Goal: Task Accomplishment & Management: Use online tool/utility

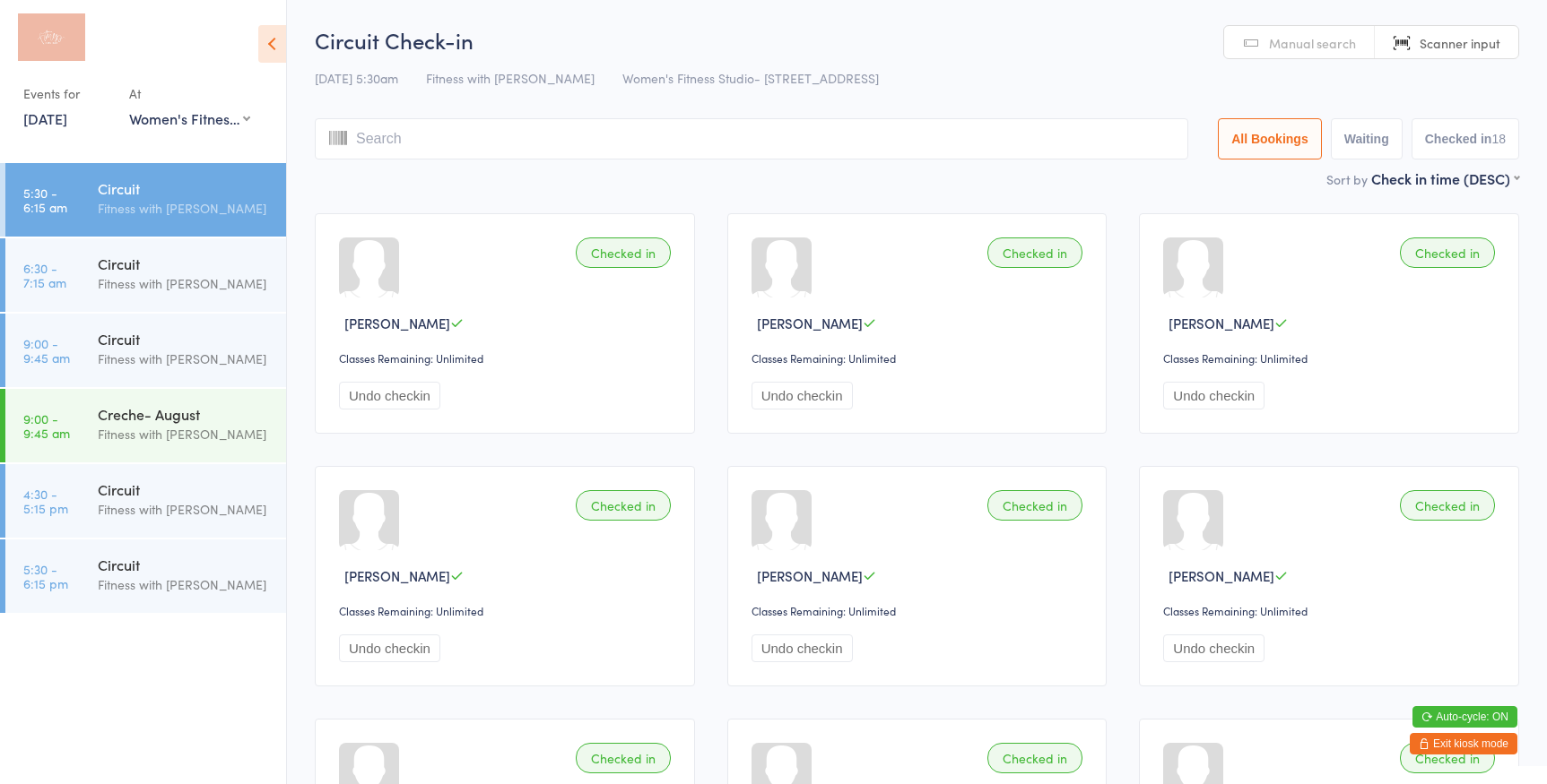
select select "0"
click at [135, 264] on div "Circuit" at bounding box center [184, 264] width 173 height 20
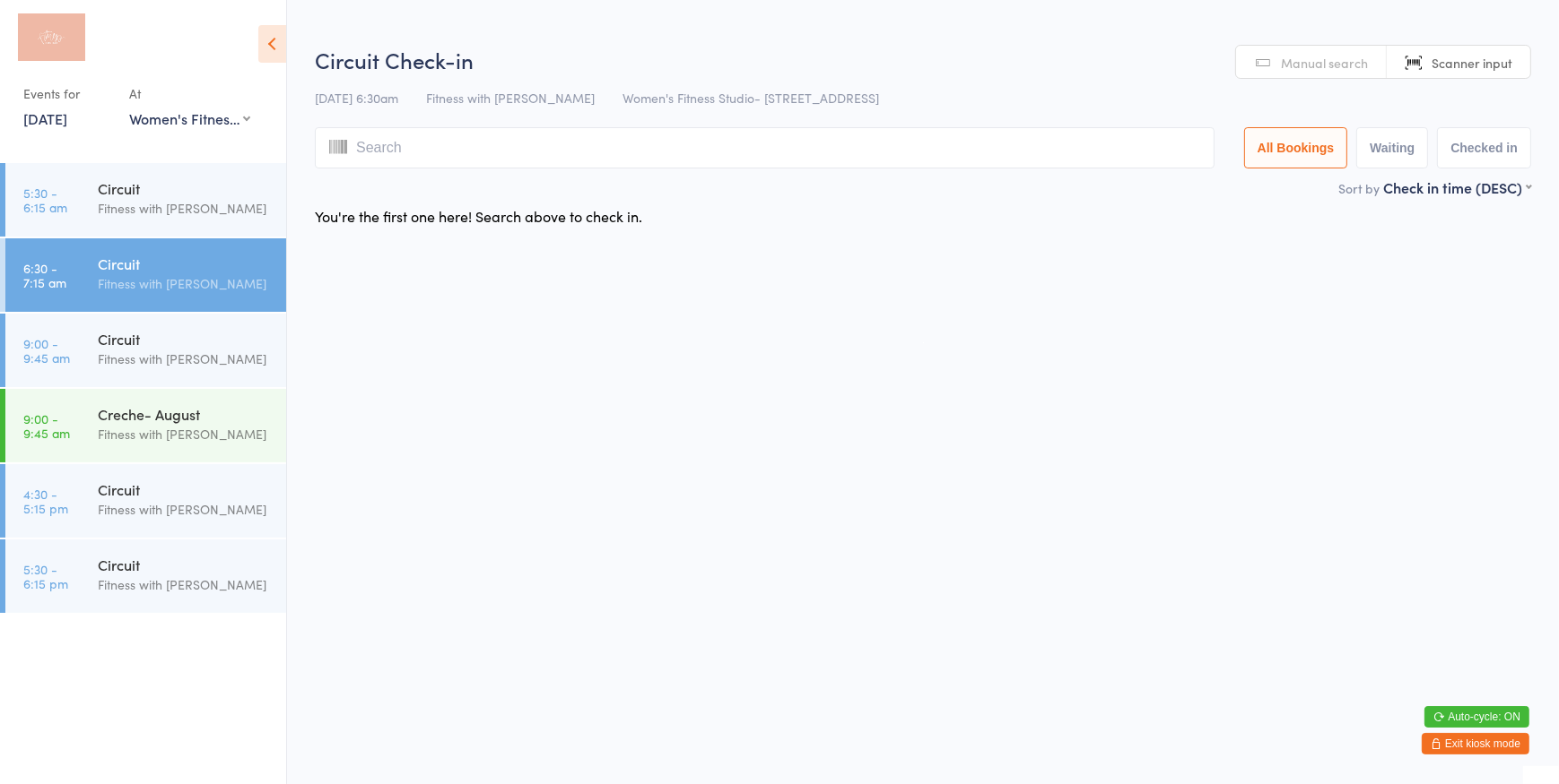
click at [641, 143] on input "search" at bounding box center [765, 148] width 900 height 42
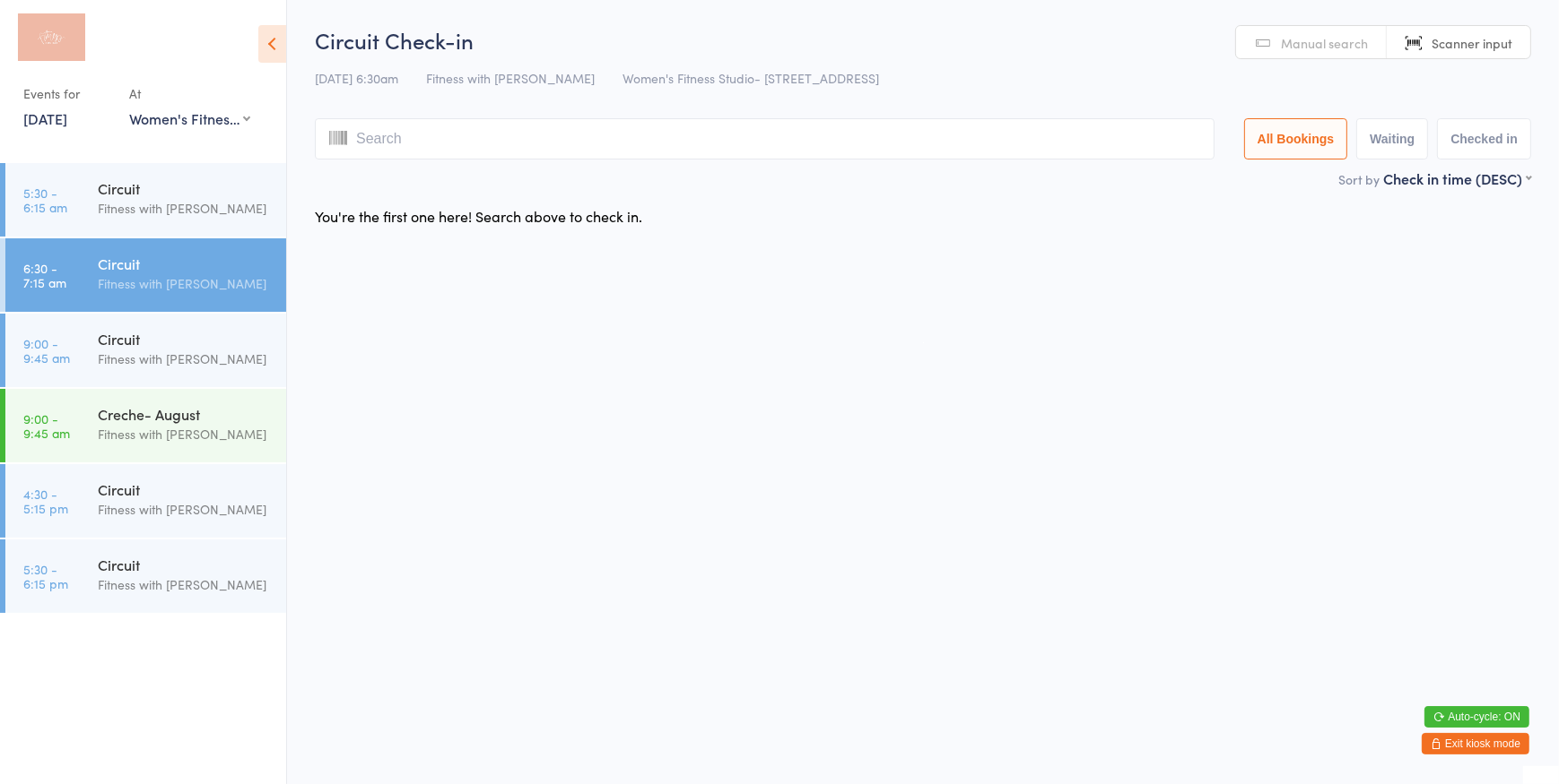
click at [1435, 47] on span "Scanner input" at bounding box center [1472, 43] width 80 height 18
click at [1054, 144] on input "search" at bounding box center [765, 139] width 900 height 42
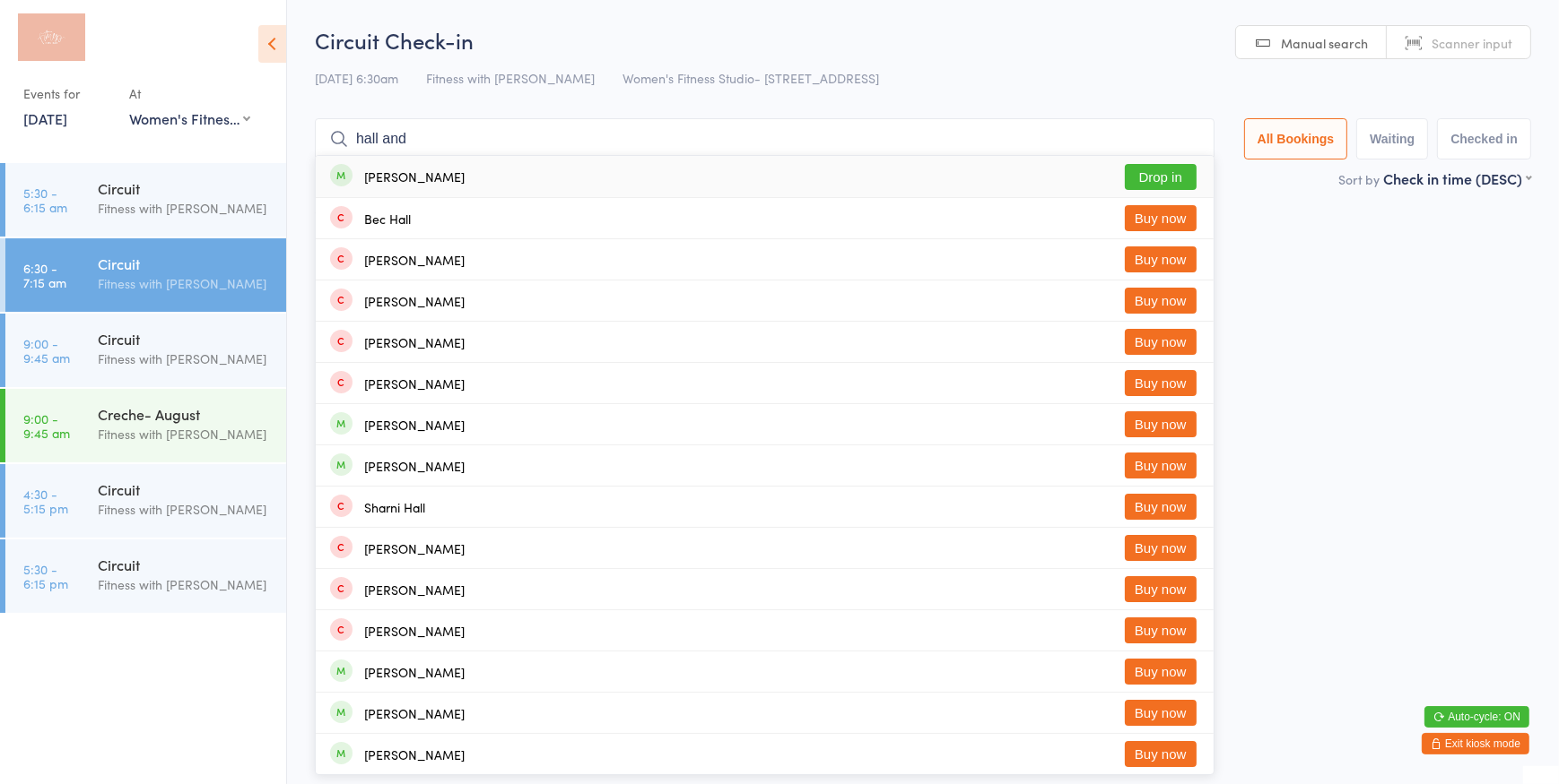
type input "hall and"
click at [1128, 166] on button "Drop in" at bounding box center [1161, 177] width 71 height 26
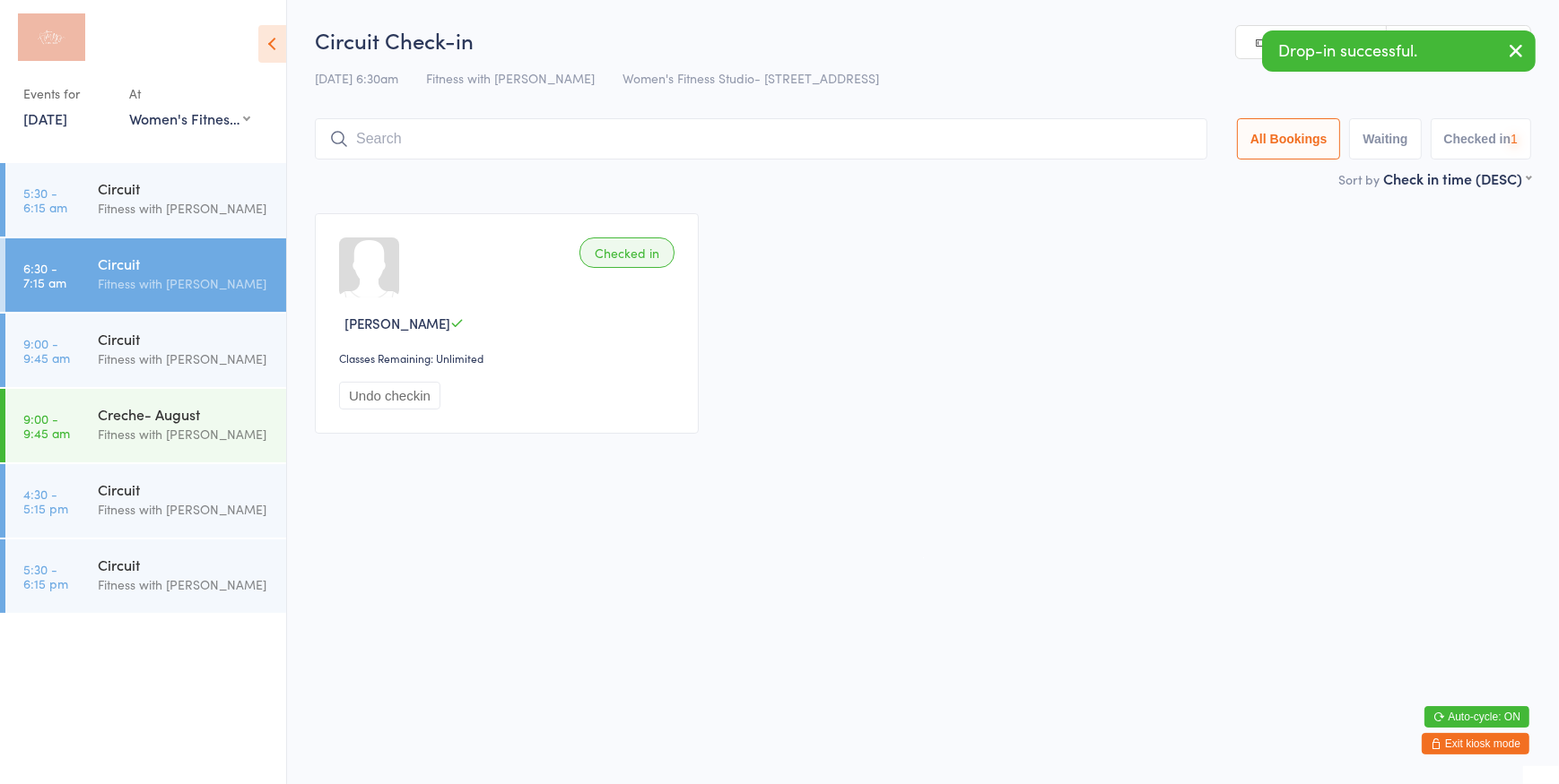
click at [1249, 41] on link "Manual search" at bounding box center [1312, 43] width 151 height 34
click at [1164, 128] on input "search" at bounding box center [761, 139] width 893 height 42
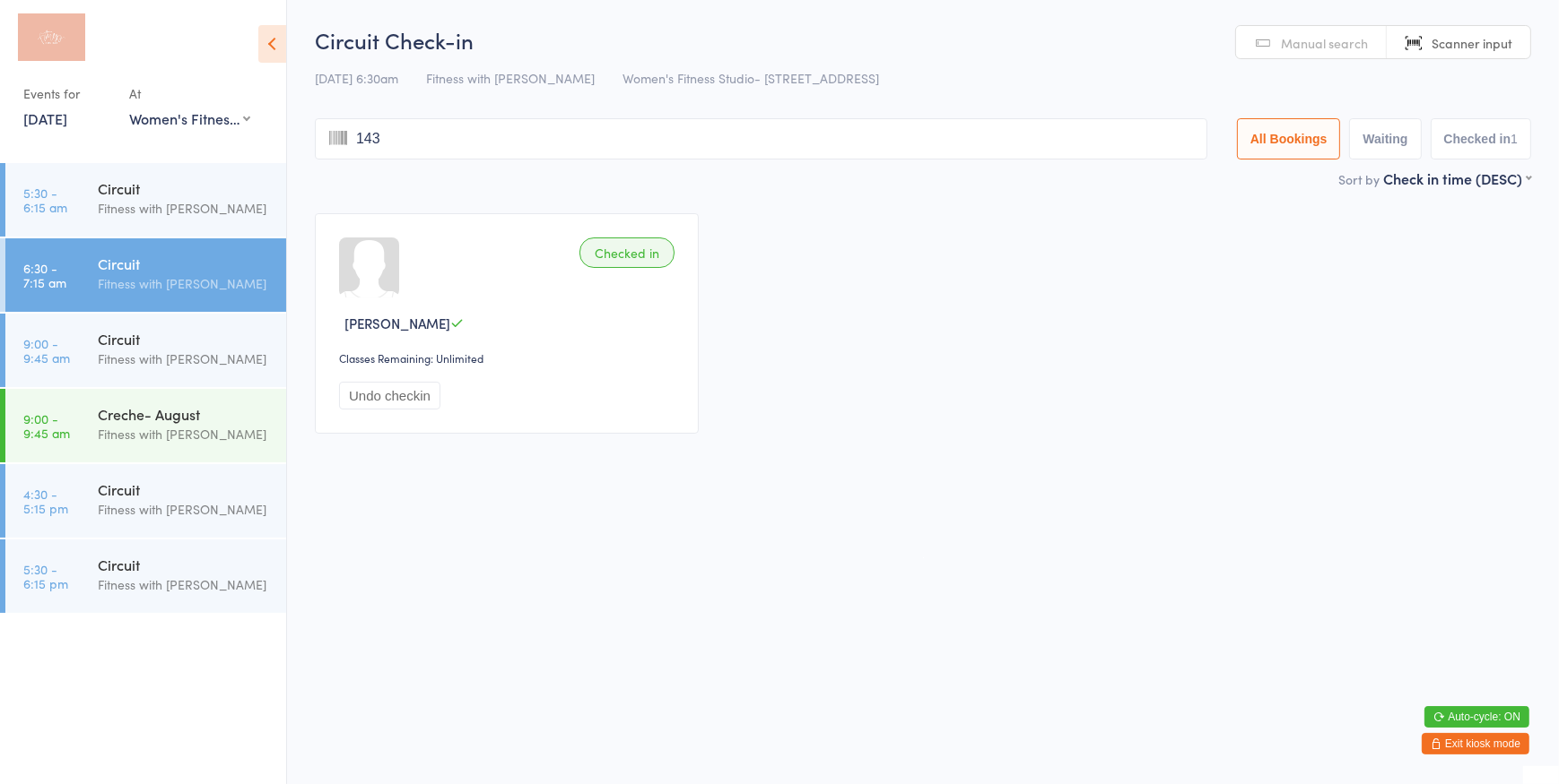
type input "1430"
type input "1431"
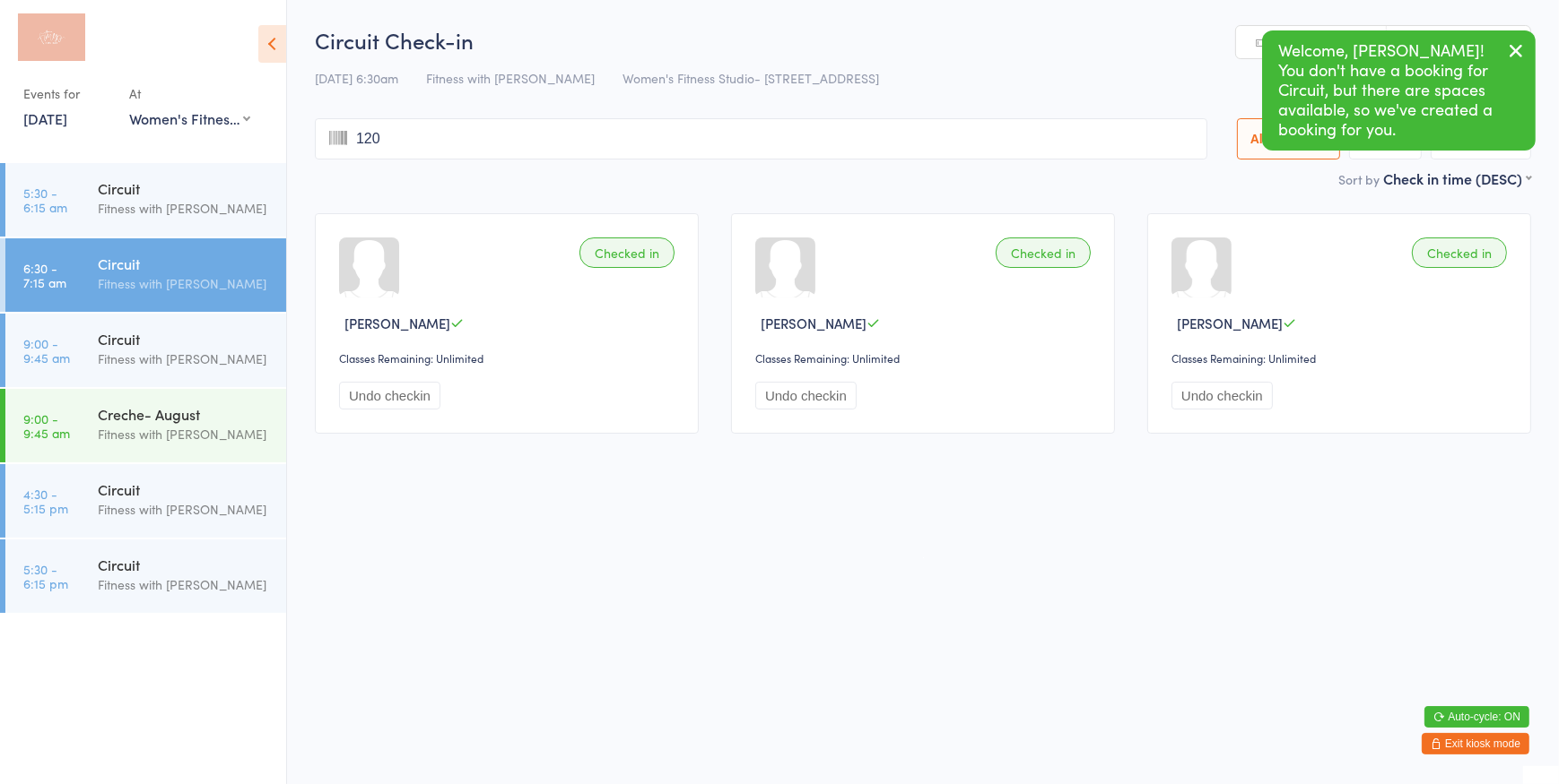
type input "1207"
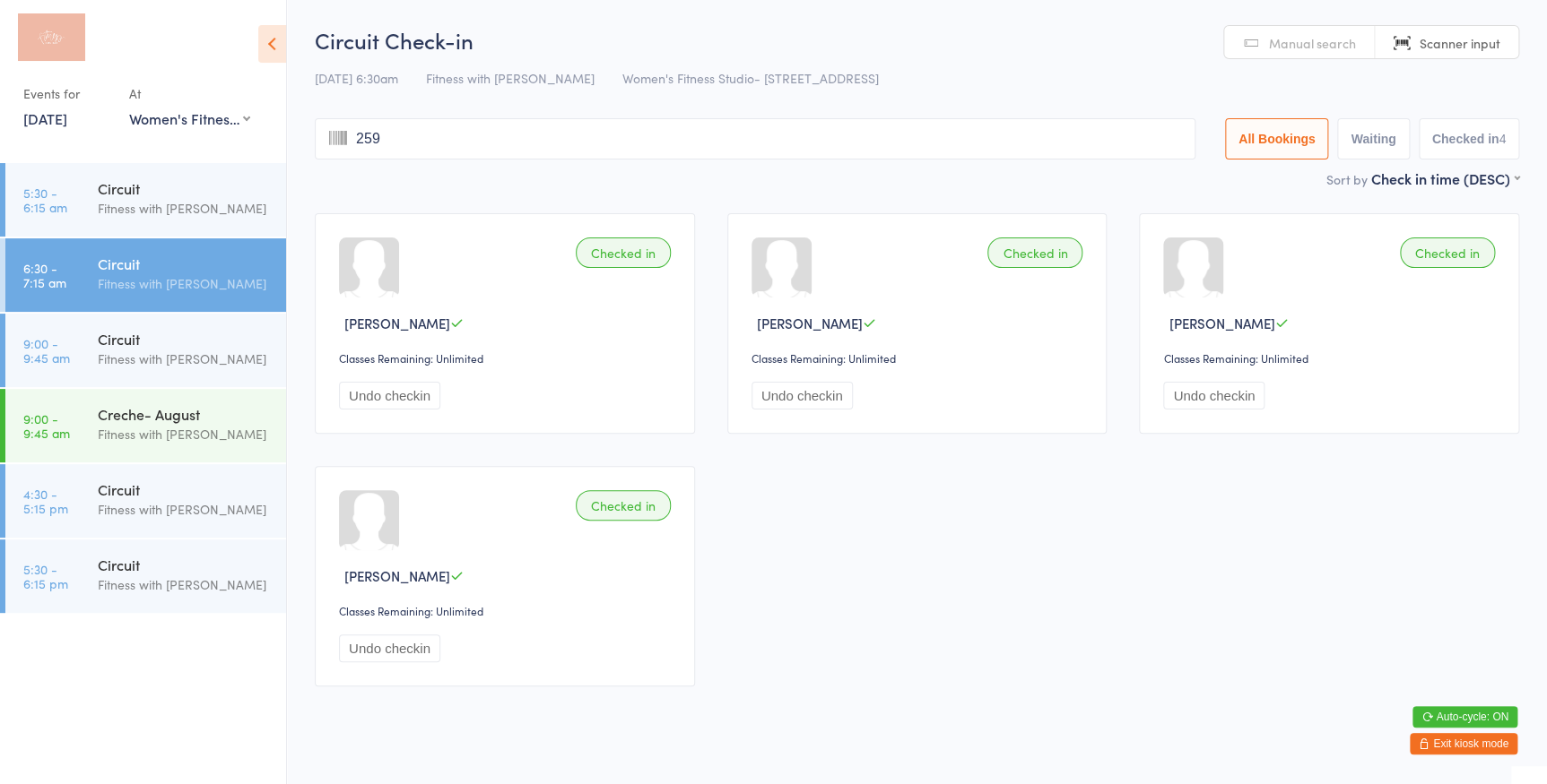
type input "2591"
type input "2029"
